Goal: Check status

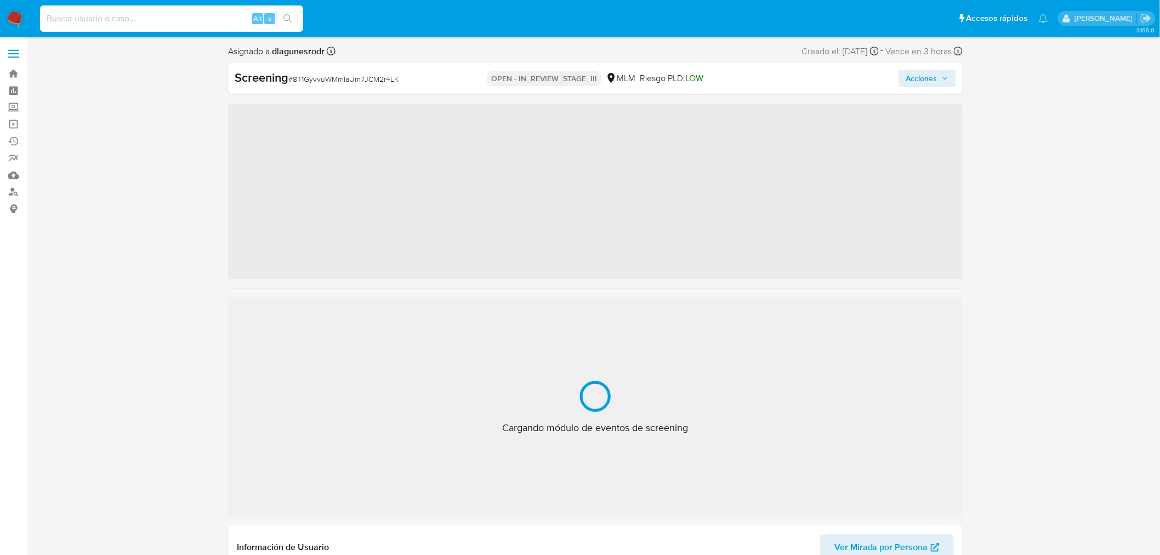
click at [133, 19] on input at bounding box center [171, 19] width 263 height 14
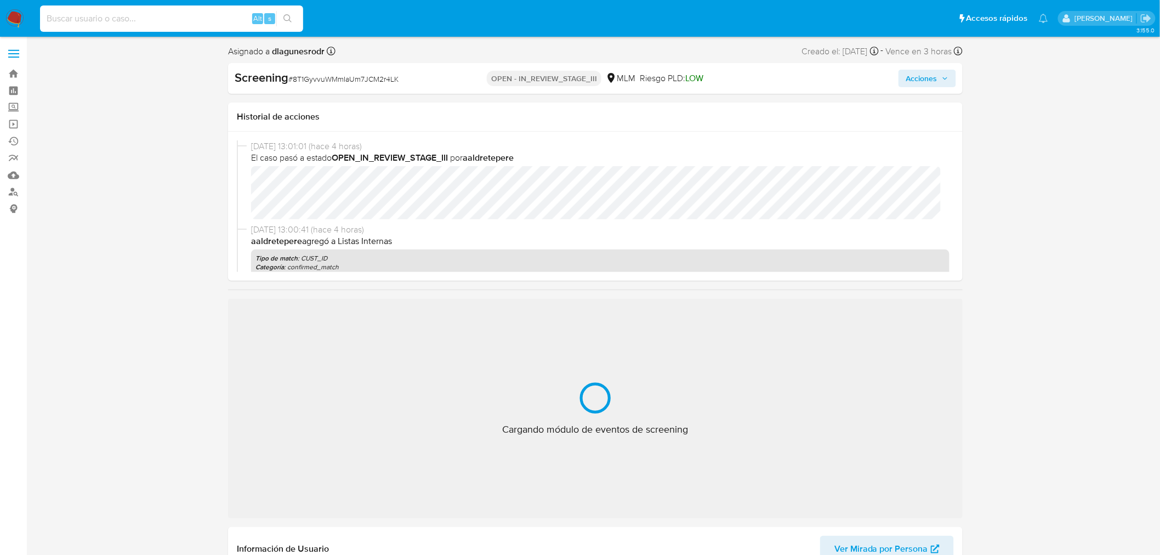
paste input "1985906632"
type input "1985906632"
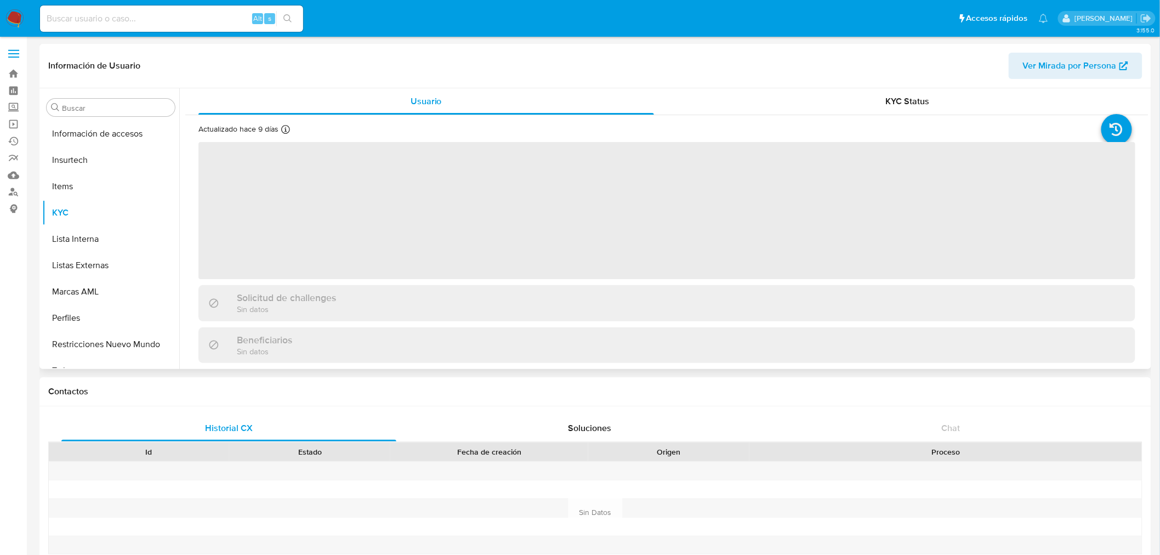
scroll to position [463, 0]
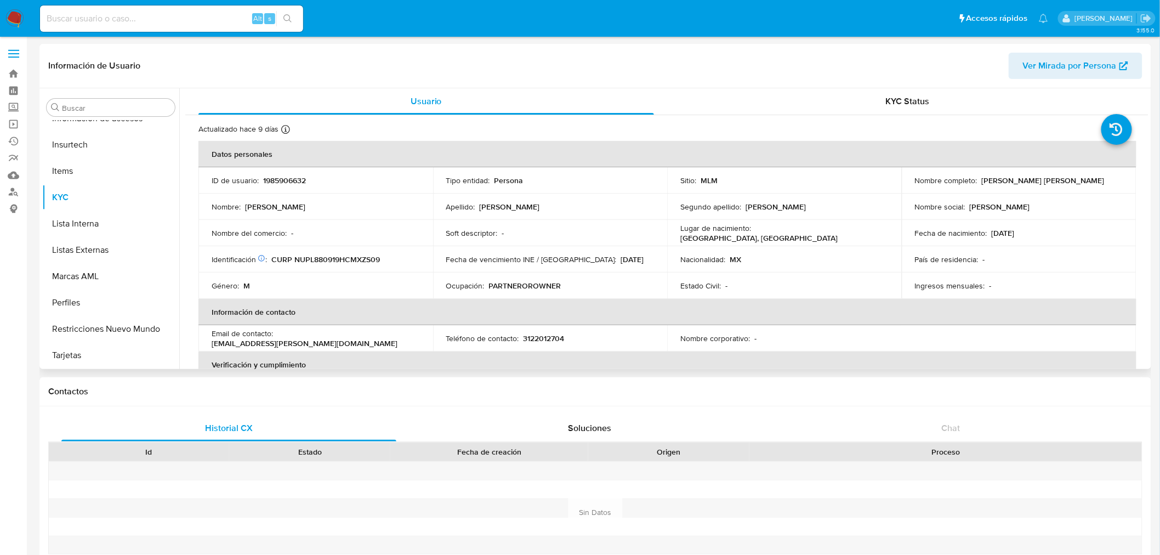
select select "10"
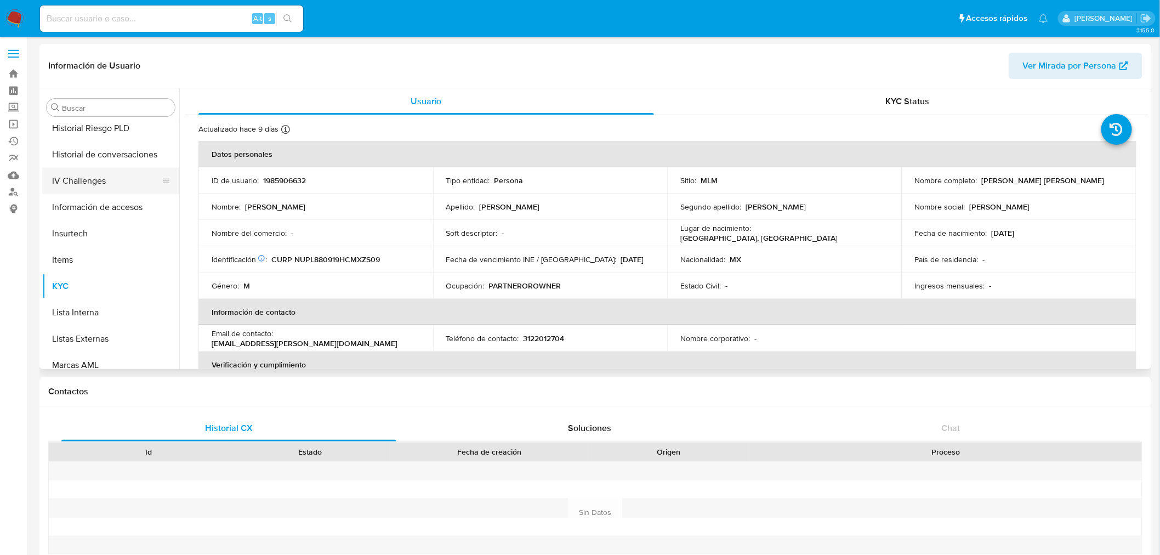
scroll to position [281, 0]
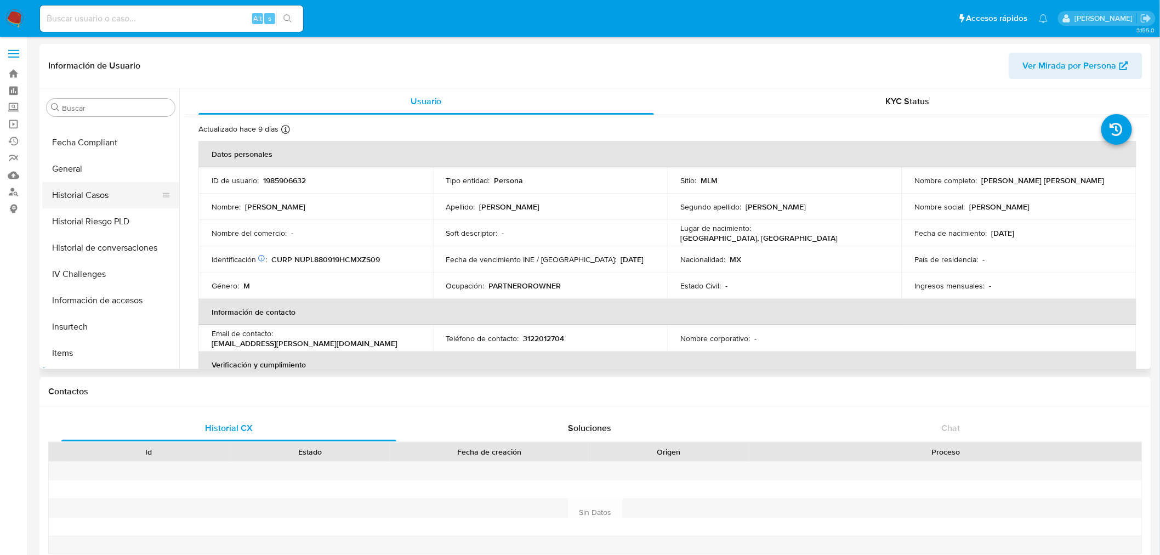
click at [111, 198] on button "Historial Casos" at bounding box center [106, 195] width 128 height 26
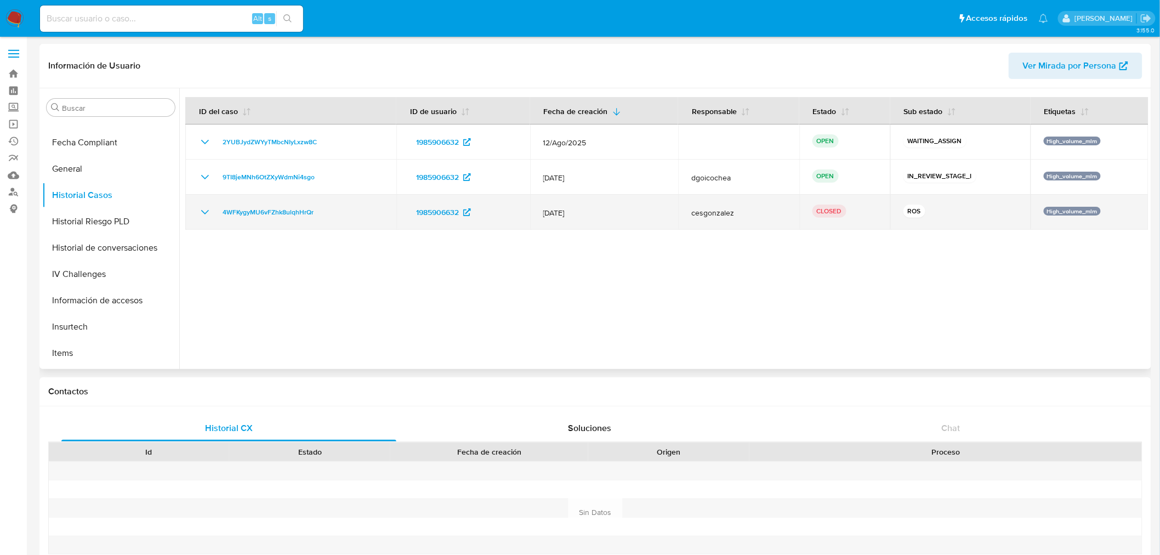
click at [204, 220] on td "4WFKygyMU6vFZhk8ulqhHrQr" at bounding box center [290, 212] width 211 height 35
click at [204, 214] on icon "Mostrar/Ocultar" at bounding box center [204, 212] width 13 height 13
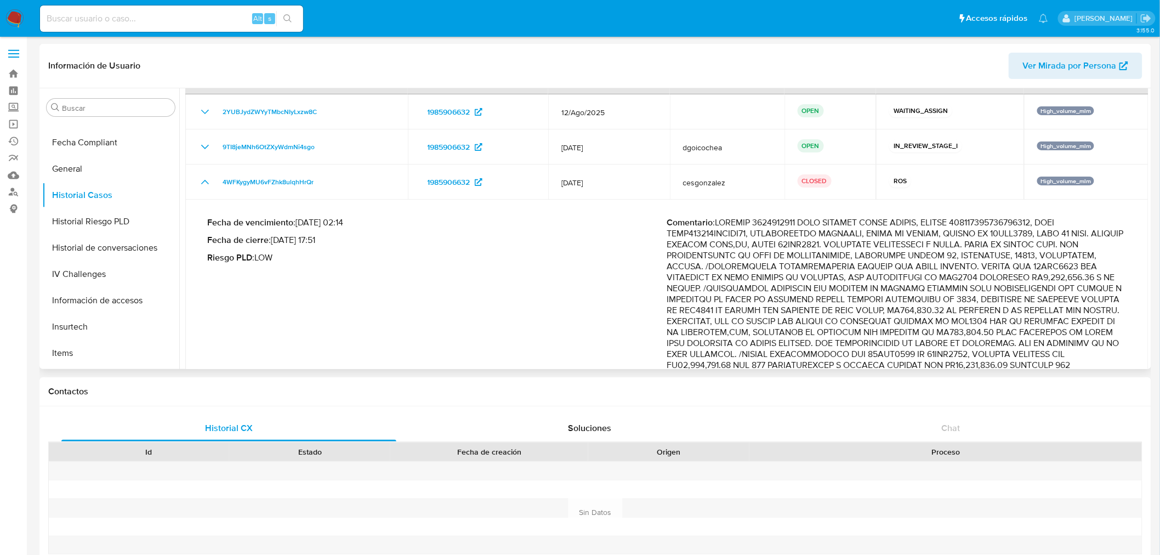
scroll to position [61, 0]
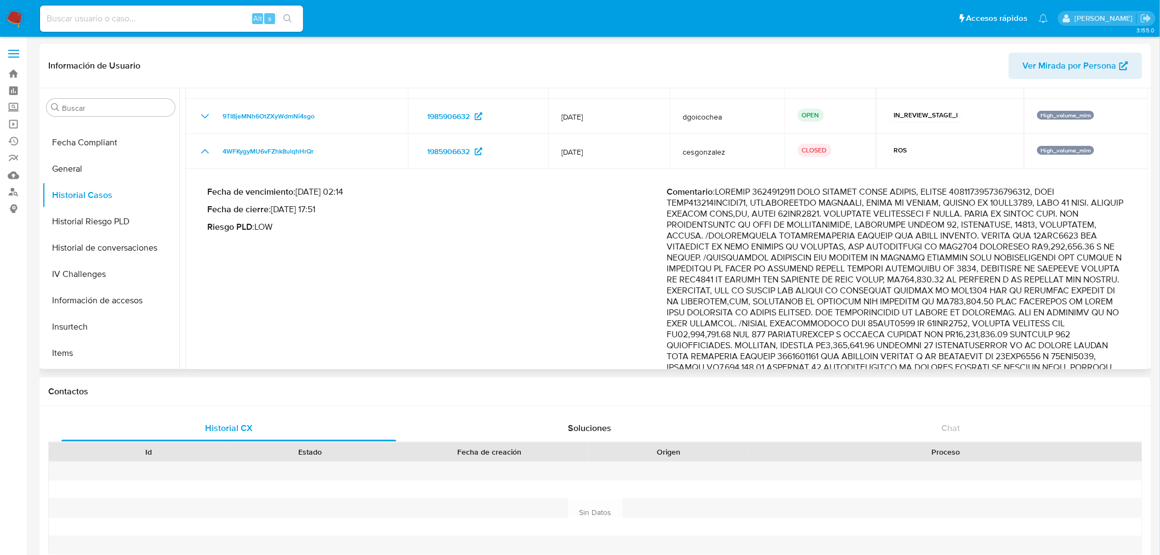
drag, startPoint x: 888, startPoint y: 269, endPoint x: 971, endPoint y: 264, distance: 82.9
click at [971, 264] on p "Comentario :" at bounding box center [897, 422] width 460 height 472
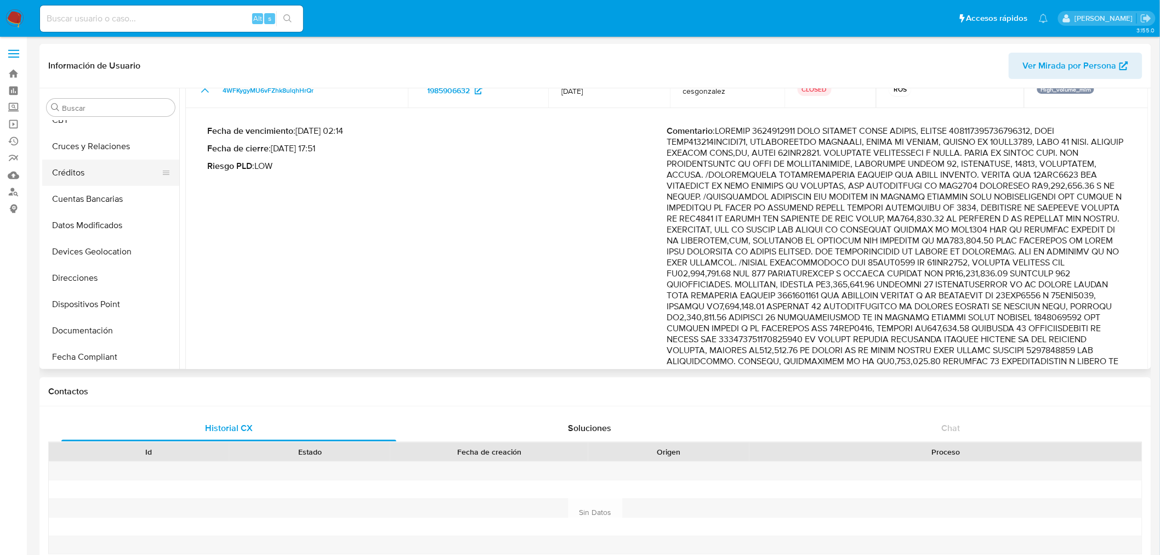
scroll to position [0, 0]
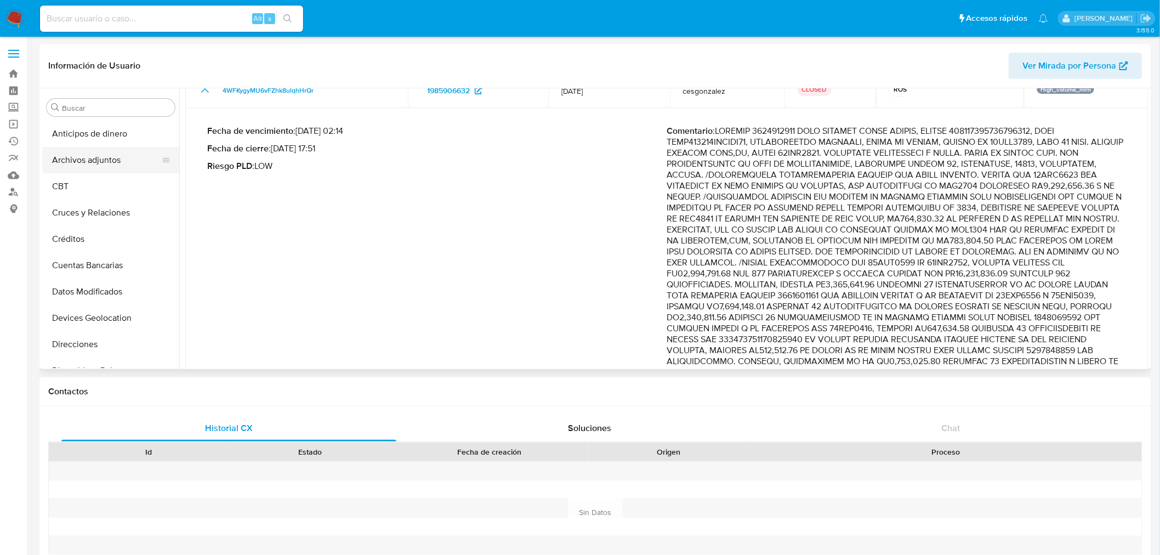
click at [97, 162] on button "Archivos adjuntos" at bounding box center [106, 160] width 128 height 26
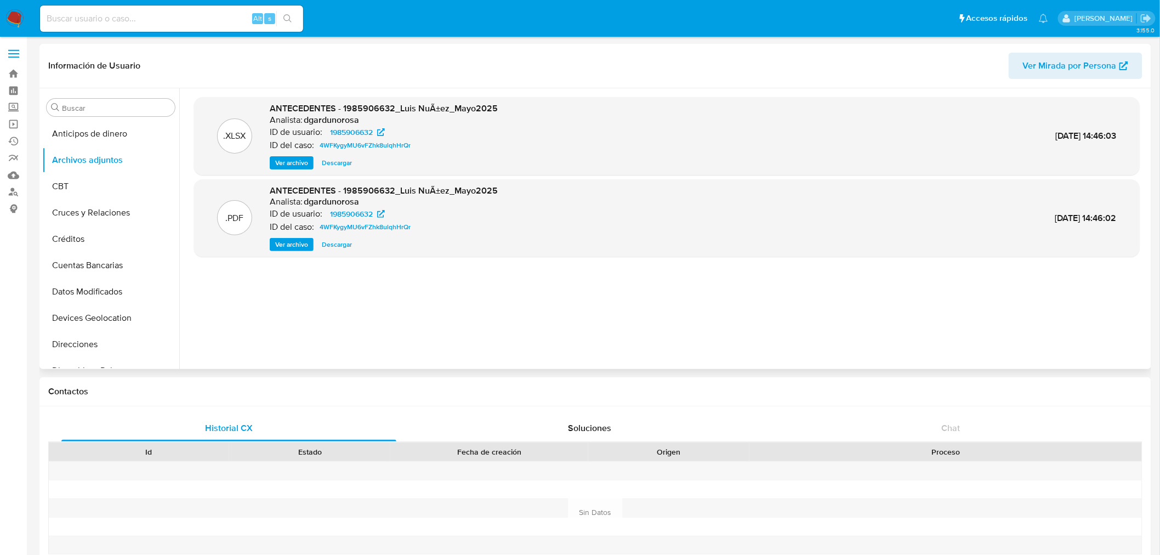
click at [347, 245] on span "Descargar" at bounding box center [337, 244] width 30 height 11
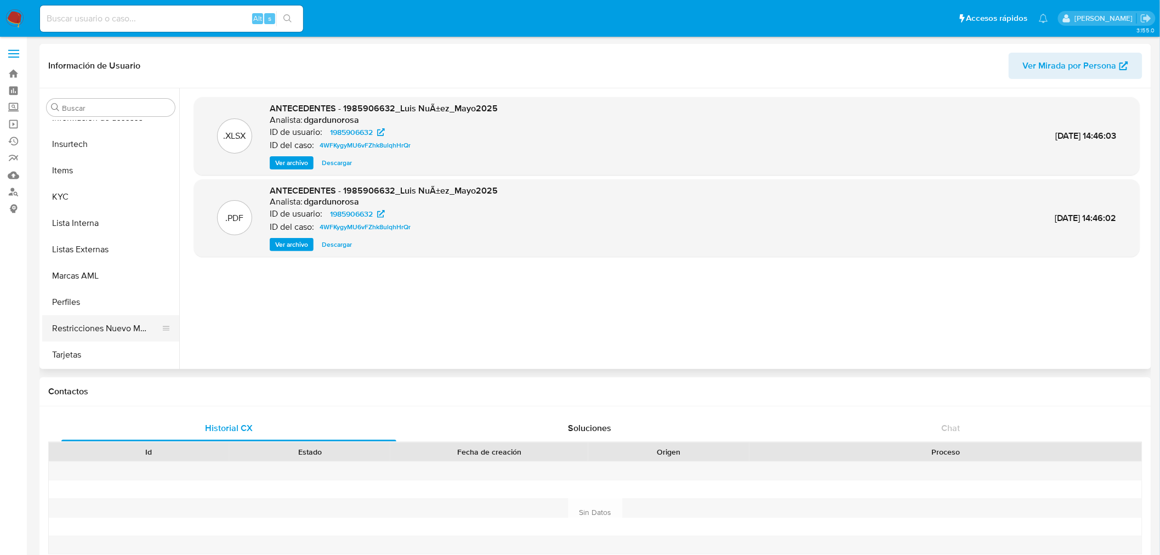
scroll to position [463, 0]
click at [127, 323] on button "Restricciones Nuevo Mundo" at bounding box center [106, 329] width 128 height 26
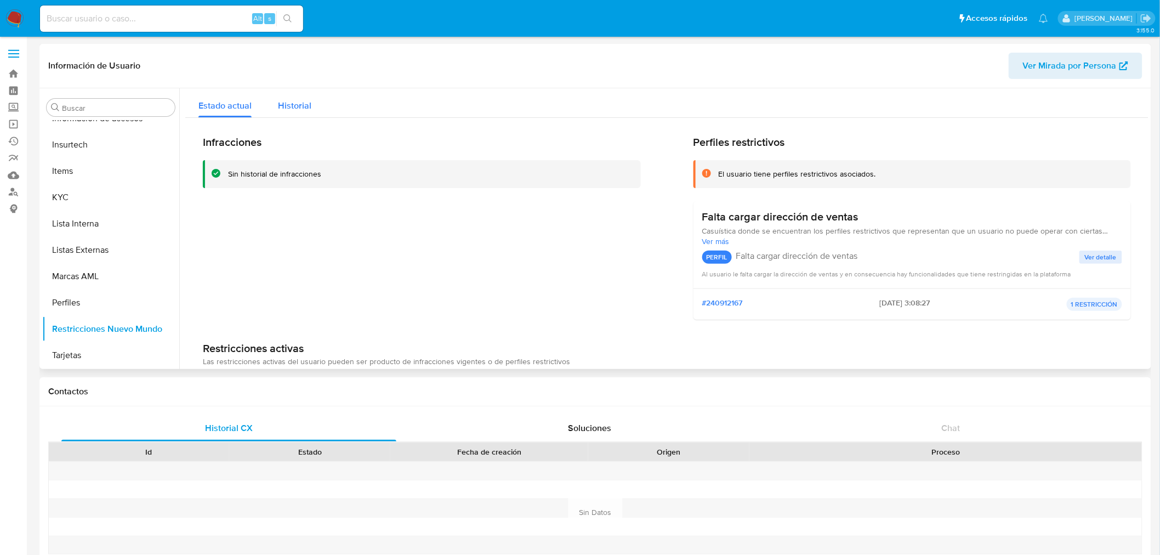
click at [286, 102] on span "Historial" at bounding box center [294, 105] width 33 height 13
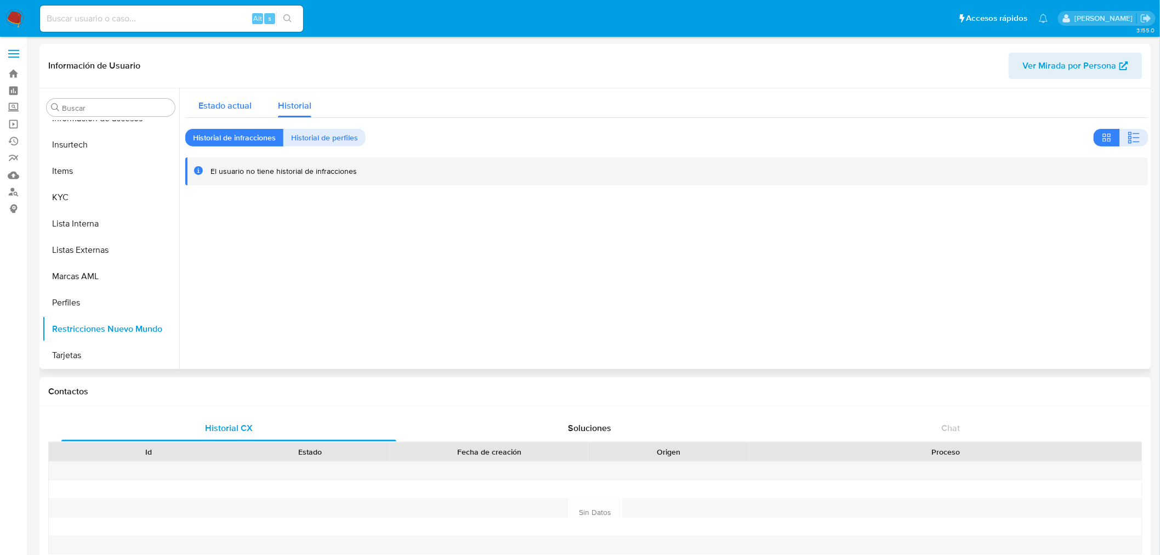
click at [228, 107] on span "Estado actual" at bounding box center [224, 105] width 53 height 13
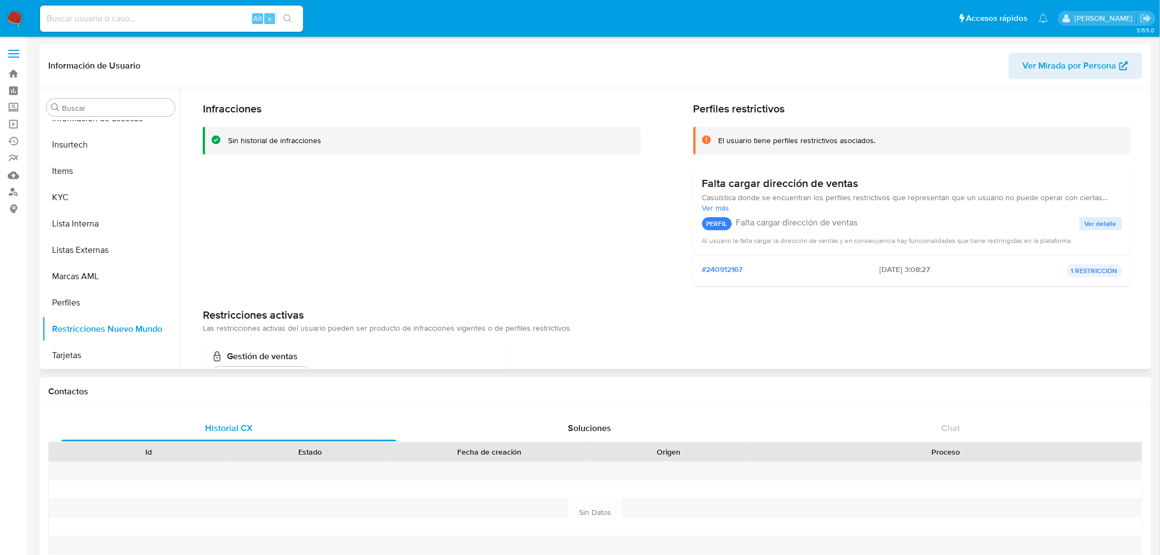
scroll to position [61, 0]
